Goal: Find specific page/section: Find specific page/section

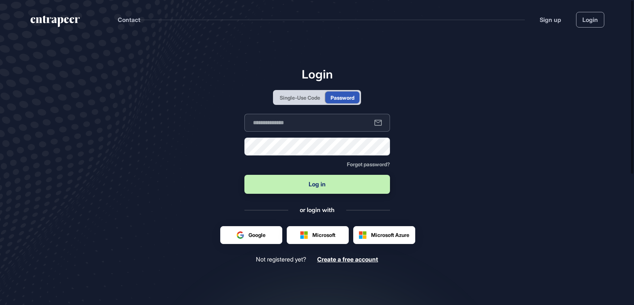
type input "**********"
click at [311, 176] on button "Log in" at bounding box center [317, 184] width 146 height 19
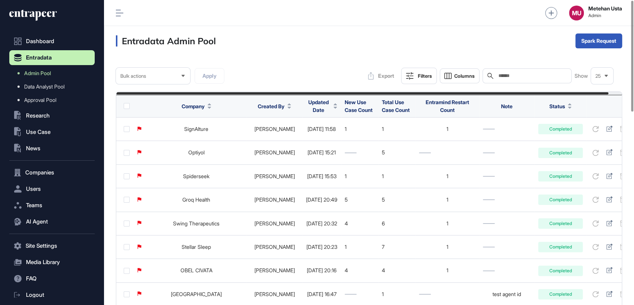
click at [306, 106] on span "Updated Date" at bounding box center [318, 106] width 25 height 16
click at [315, 136] on span "Sort Descending" at bounding box center [322, 137] width 30 height 6
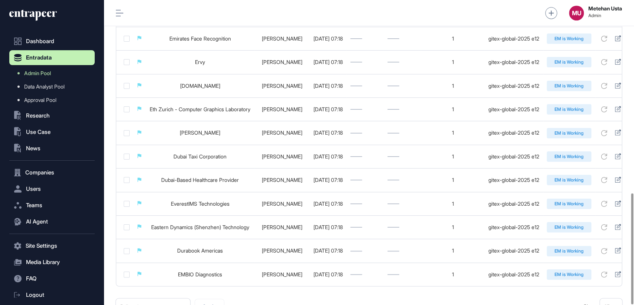
scroll to position [529, 0]
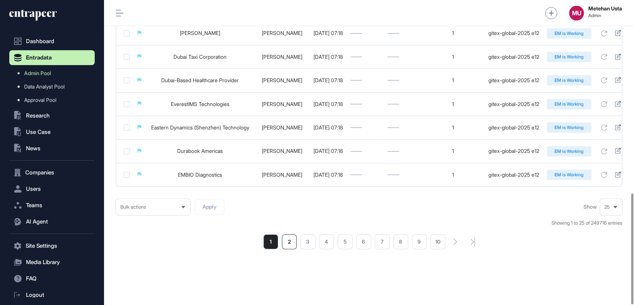
click at [292, 242] on li "2" at bounding box center [289, 241] width 15 height 15
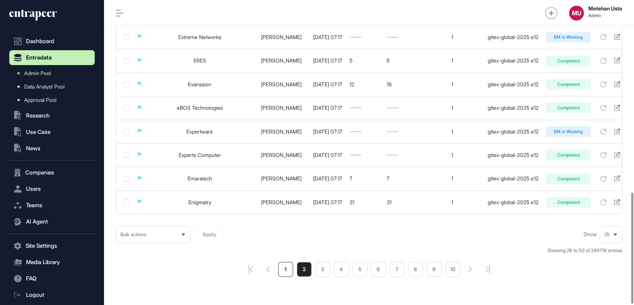
scroll to position [529, 0]
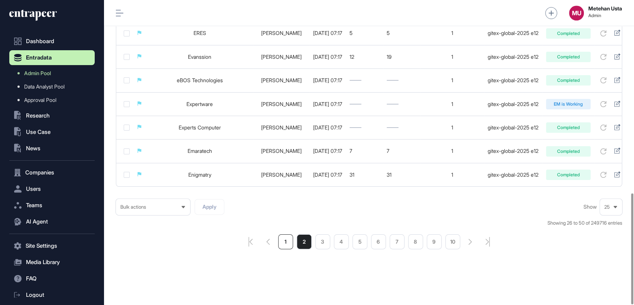
click at [290, 241] on li "1" at bounding box center [285, 241] width 15 height 15
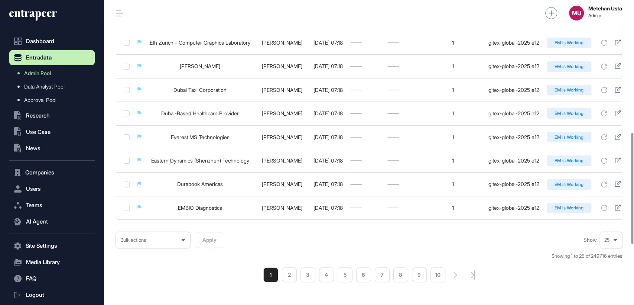
scroll to position [529, 0]
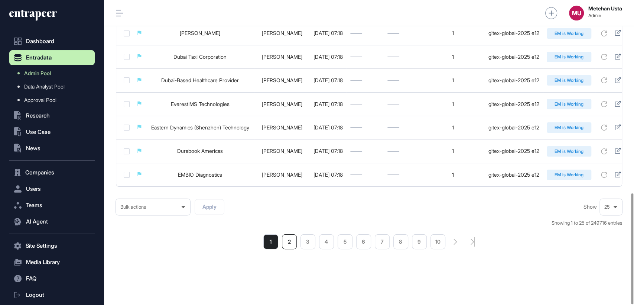
click at [293, 237] on li "2" at bounding box center [289, 241] width 15 height 15
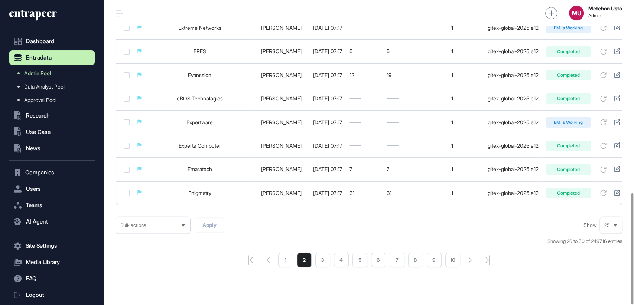
scroll to position [529, 0]
